Goal: Book appointment/travel/reservation

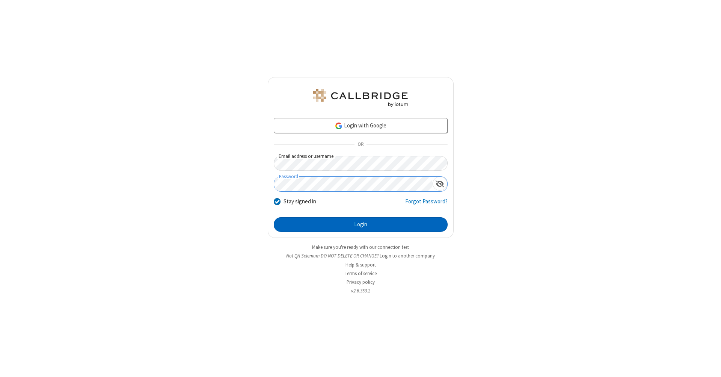
click at [360, 225] on button "Login" at bounding box center [361, 224] width 174 height 15
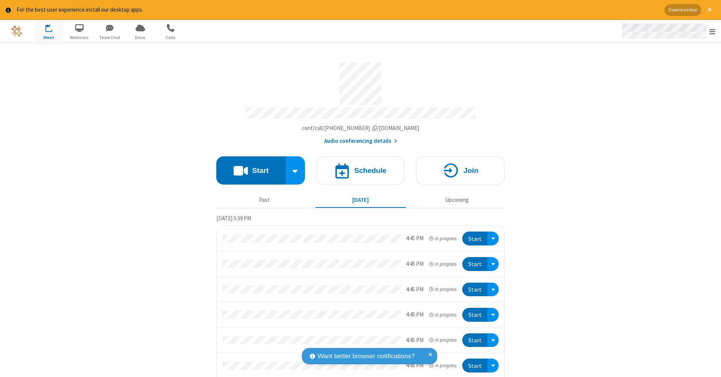
click at [712, 32] on span "Open menu" at bounding box center [712, 32] width 6 height 8
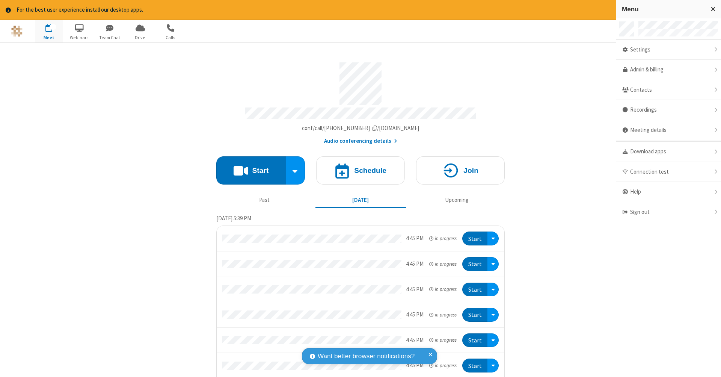
click at [49, 31] on span "button" at bounding box center [49, 27] width 28 height 13
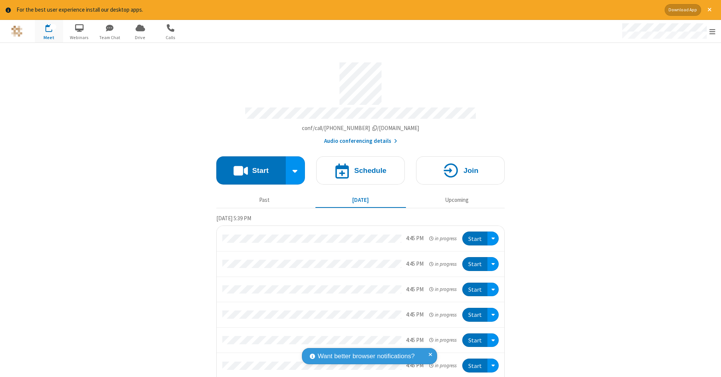
click at [49, 31] on span "button" at bounding box center [49, 27] width 28 height 13
click at [357, 167] on h4 "Schedule" at bounding box center [370, 170] width 32 height 7
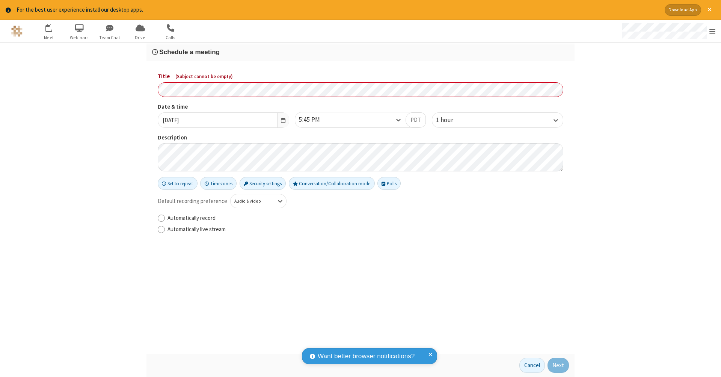
click at [360, 51] on h3 "Schedule a meeting" at bounding box center [360, 51] width 417 height 7
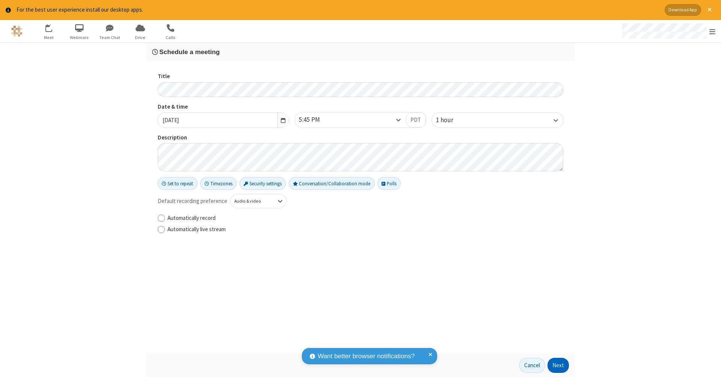
click at [558, 365] on button "Next" at bounding box center [557, 364] width 21 height 15
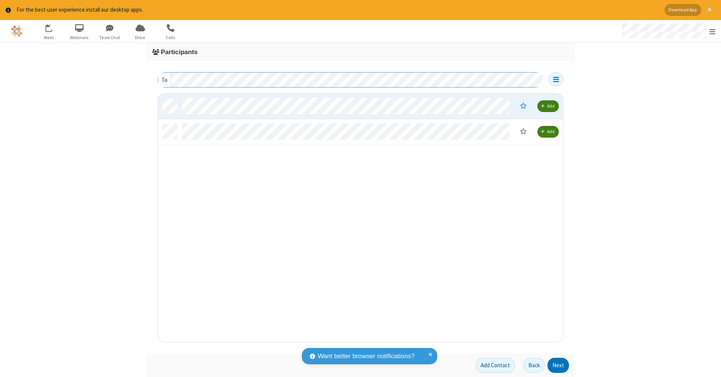
scroll to position [243, 399]
click at [558, 365] on button "Next" at bounding box center [557, 364] width 21 height 15
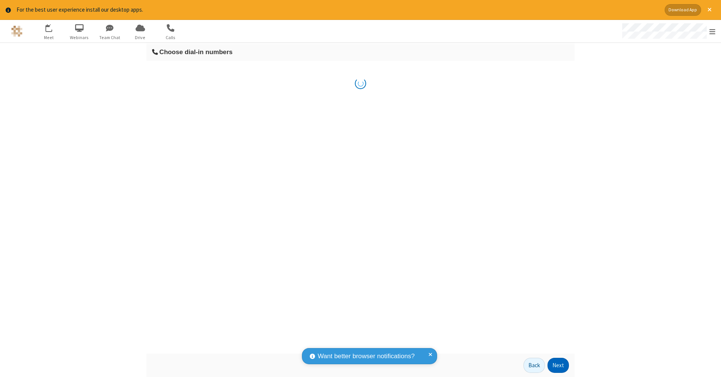
click at [558, 365] on button "Next" at bounding box center [557, 364] width 21 height 15
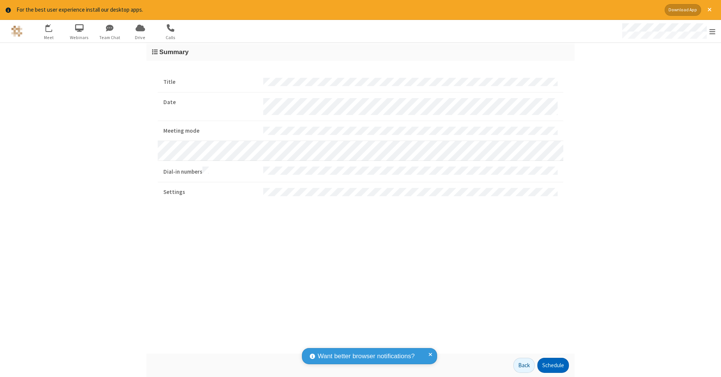
click at [553, 365] on button "Schedule" at bounding box center [553, 364] width 32 height 15
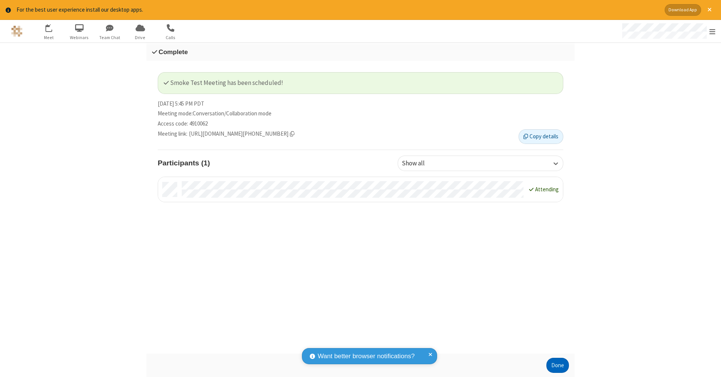
click at [558, 365] on button "Done" at bounding box center [557, 364] width 23 height 15
